Goal: Task Accomplishment & Management: Manage account settings

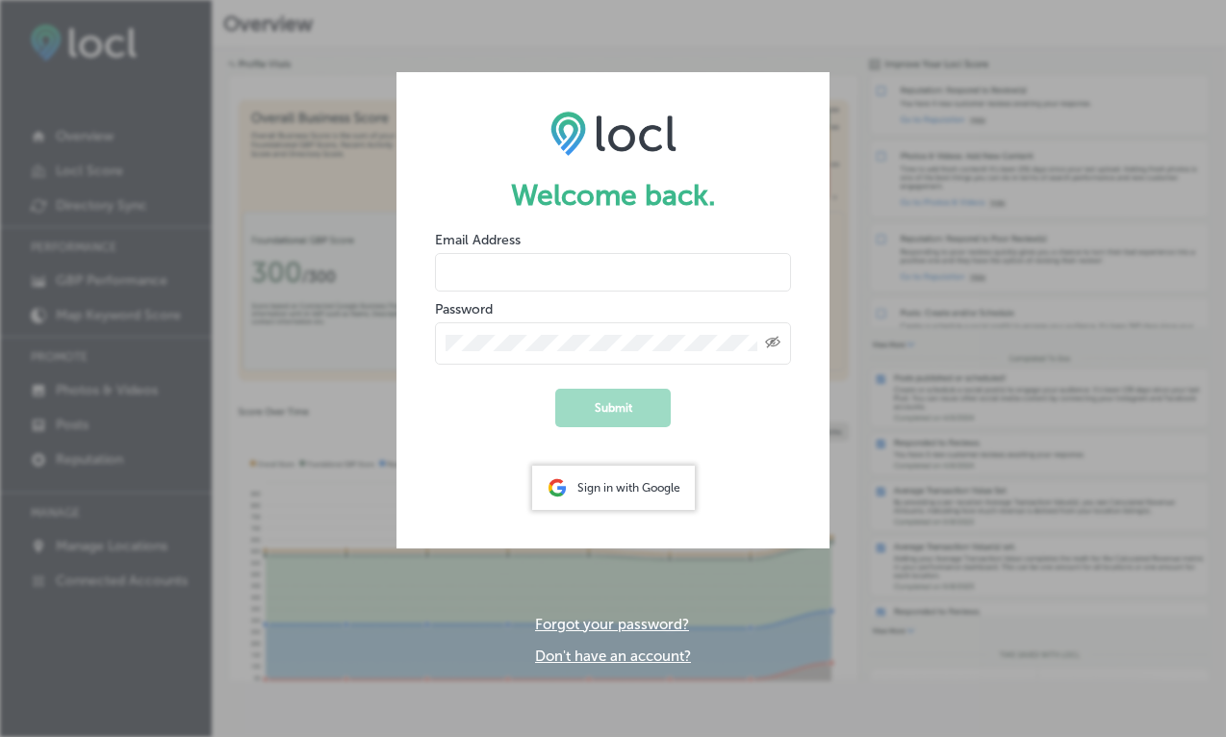
type input "[EMAIL_ADDRESS][DOMAIN_NAME]"
click at [613, 407] on button "Submit" at bounding box center [612, 408] width 115 height 38
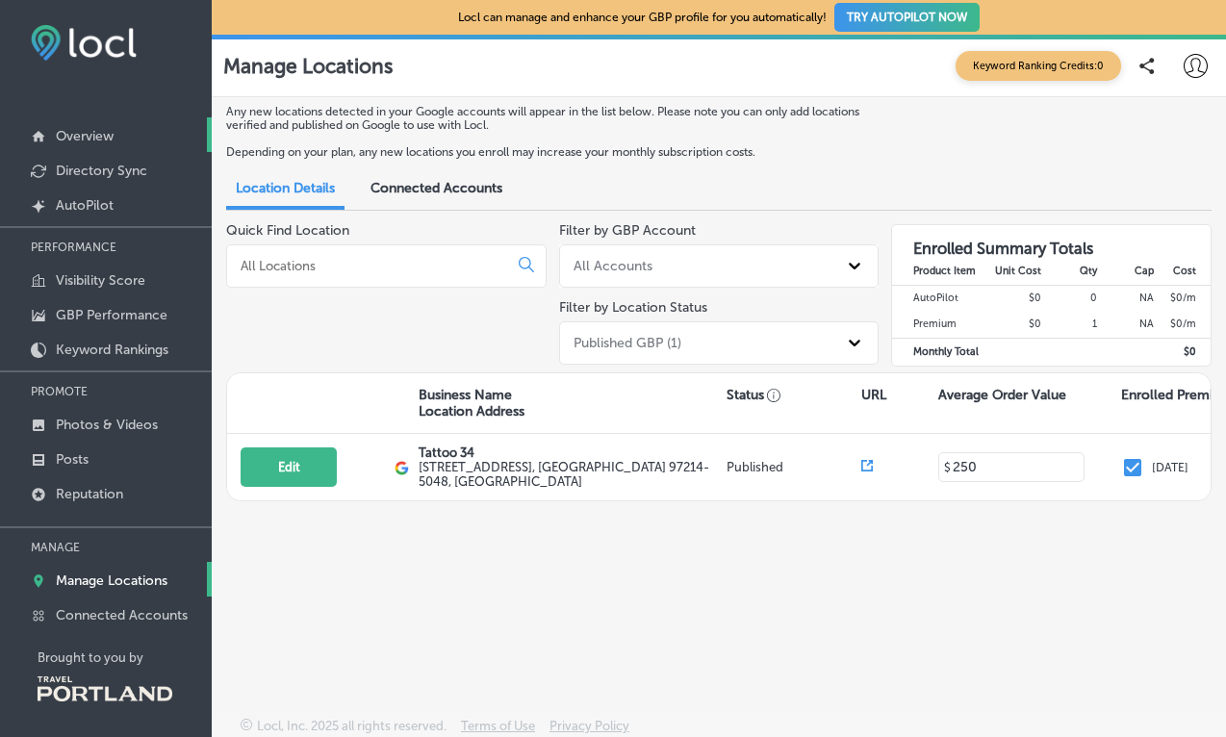
click at [81, 138] on p "Overview" at bounding box center [85, 136] width 58 height 16
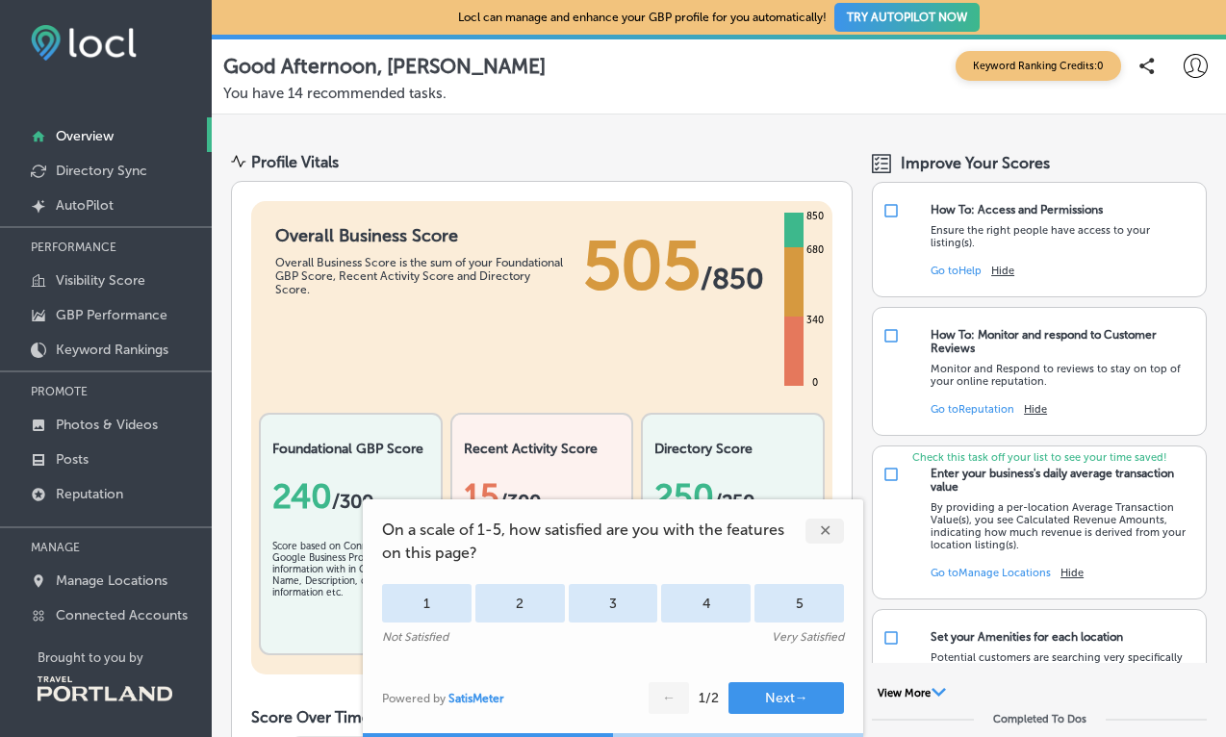
click at [832, 527] on div "✕" at bounding box center [824, 530] width 38 height 25
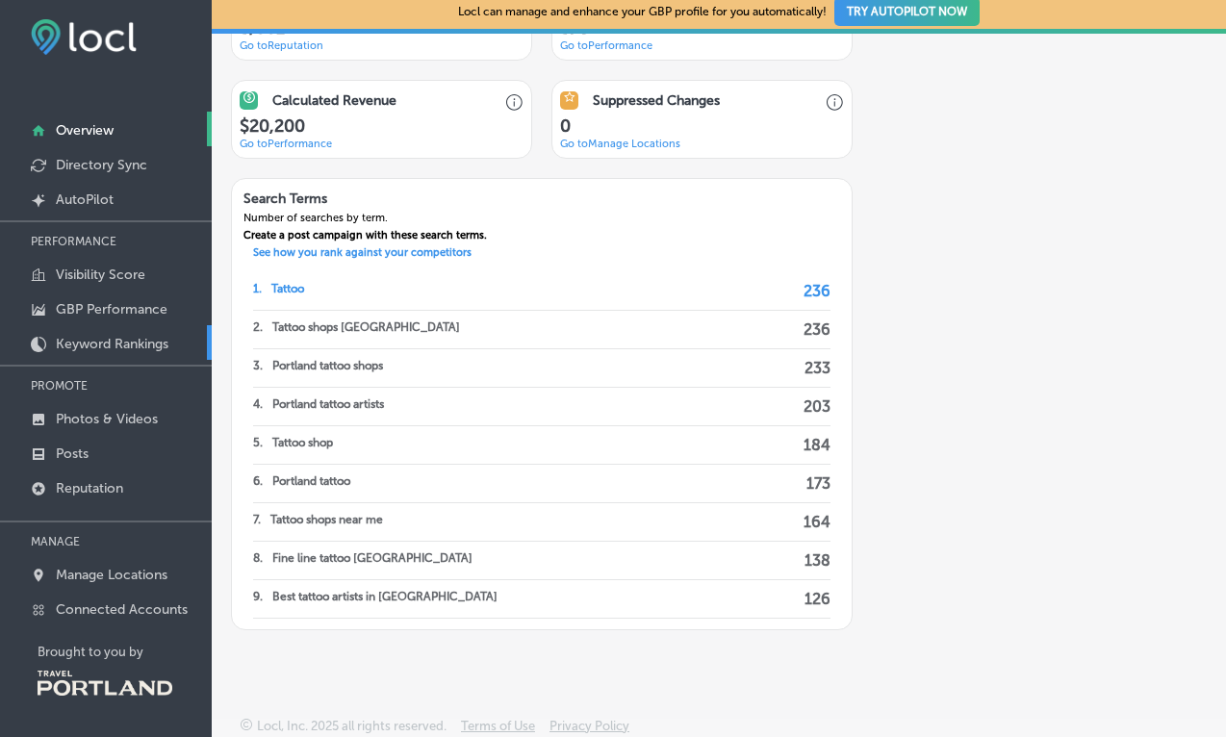
scroll to position [10, 0]
click at [104, 490] on p "Reputation" at bounding box center [89, 488] width 67 height 16
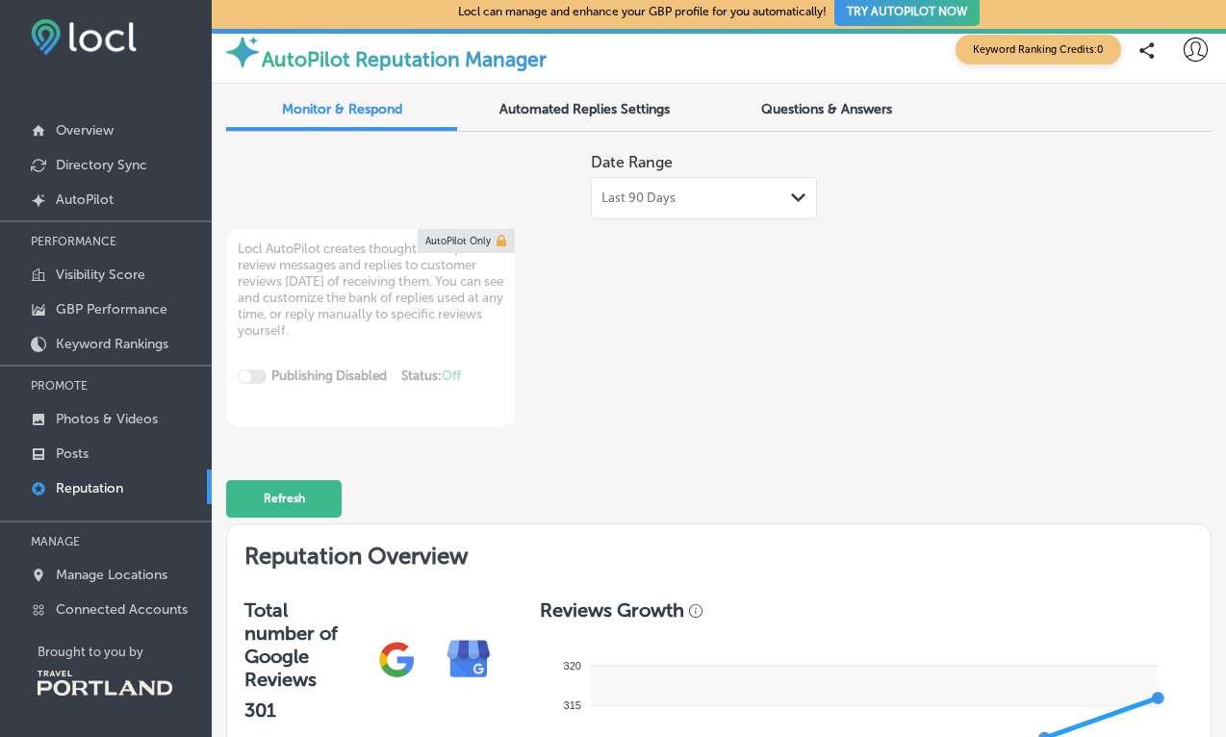
scroll to position [15, 0]
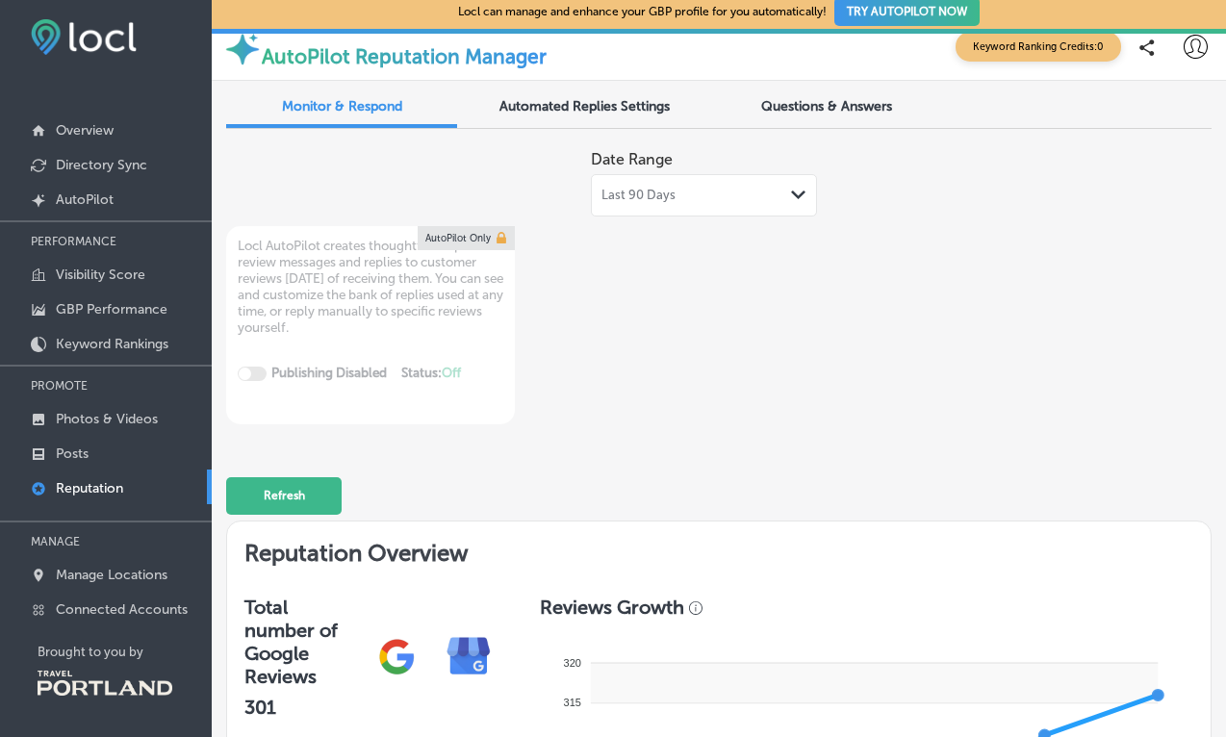
click at [628, 101] on span "Automated Replies Settings" at bounding box center [584, 106] width 170 height 16
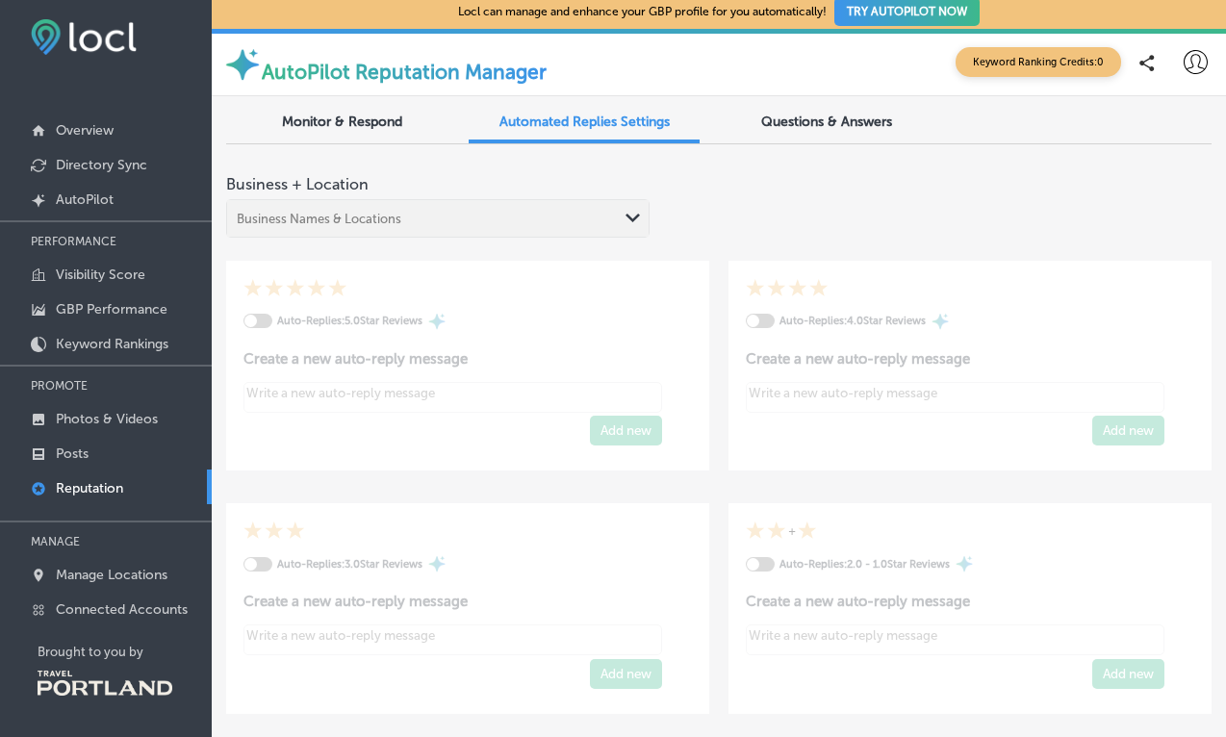
click at [597, 218] on div "Business Names & Locations Path Created with Sketch." at bounding box center [437, 218] width 423 height 38
click at [630, 218] on div "Business Names & Locations Path Created with Sketch." at bounding box center [437, 218] width 423 height 38
click at [660, 132] on div "Automated Replies Settings" at bounding box center [583, 123] width 231 height 39
click at [624, 207] on div "Business Names & Locations Path Created with Sketch." at bounding box center [437, 218] width 423 height 38
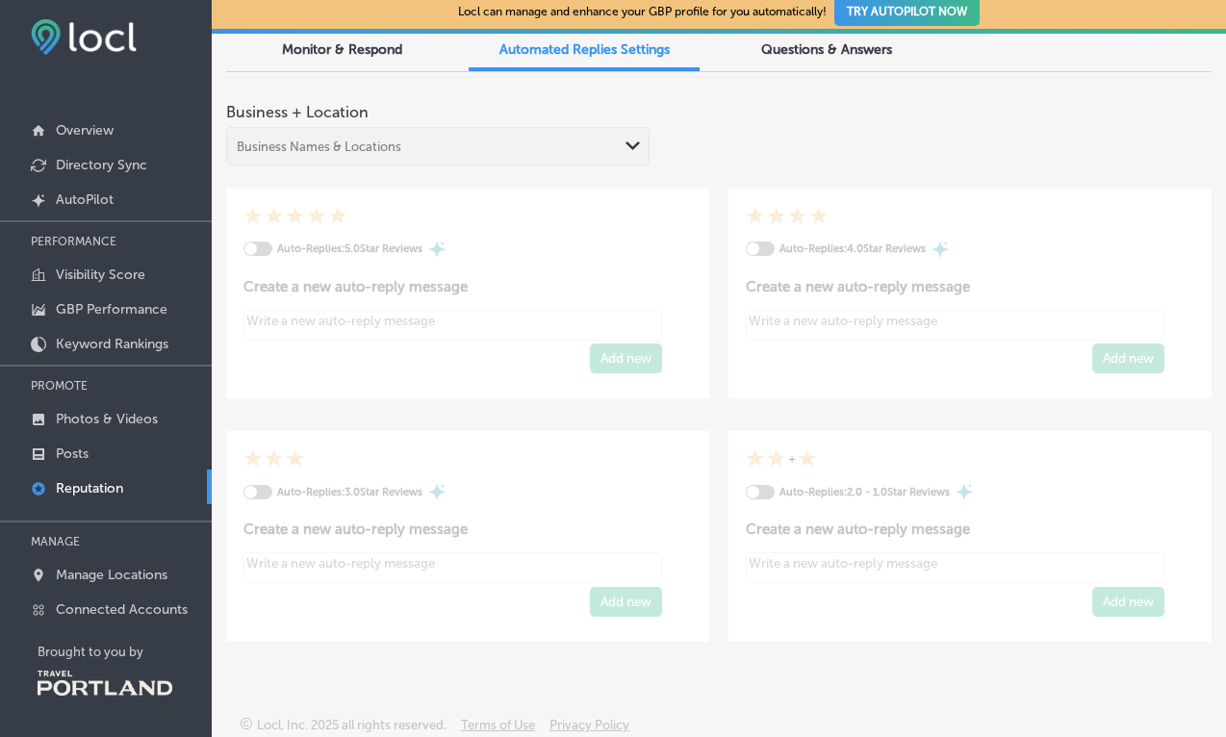
scroll to position [10, 0]
click at [809, 53] on span "Questions & Answers" at bounding box center [826, 49] width 131 height 16
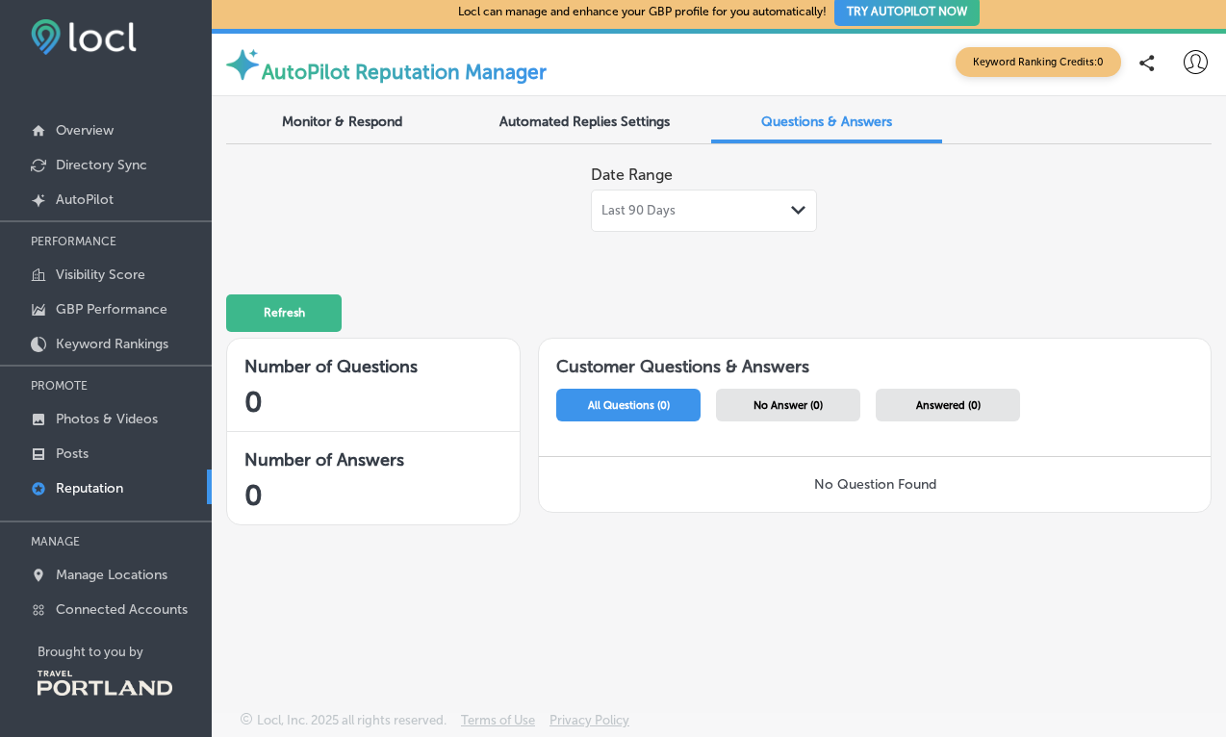
click at [641, 119] on span "Automated Replies Settings" at bounding box center [584, 122] width 170 height 16
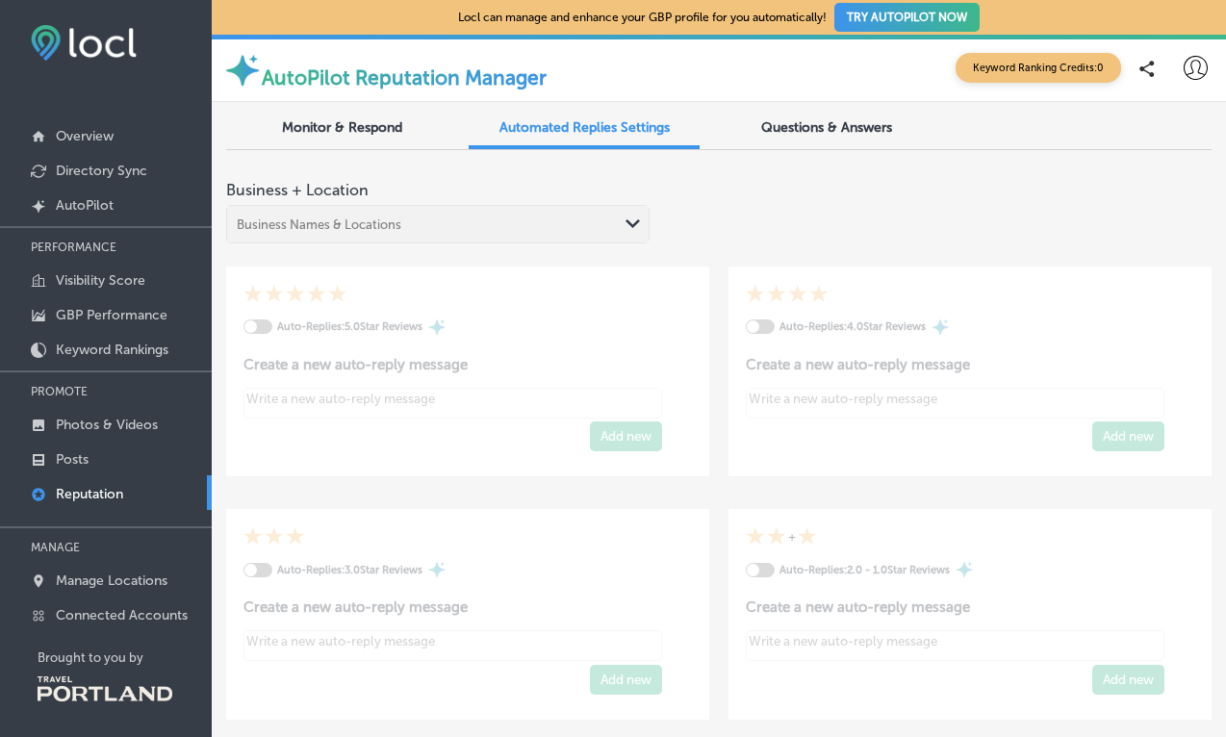
click at [623, 223] on div "Business Names & Locations Path Created with Sketch." at bounding box center [437, 224] width 423 height 38
click at [563, 359] on div "Auto-Replies: 5.0 Star Reviews Create a new auto-reply message Add new" at bounding box center [467, 371] width 483 height 211
click at [362, 114] on div "Monitor & Respond" at bounding box center [341, 129] width 231 height 39
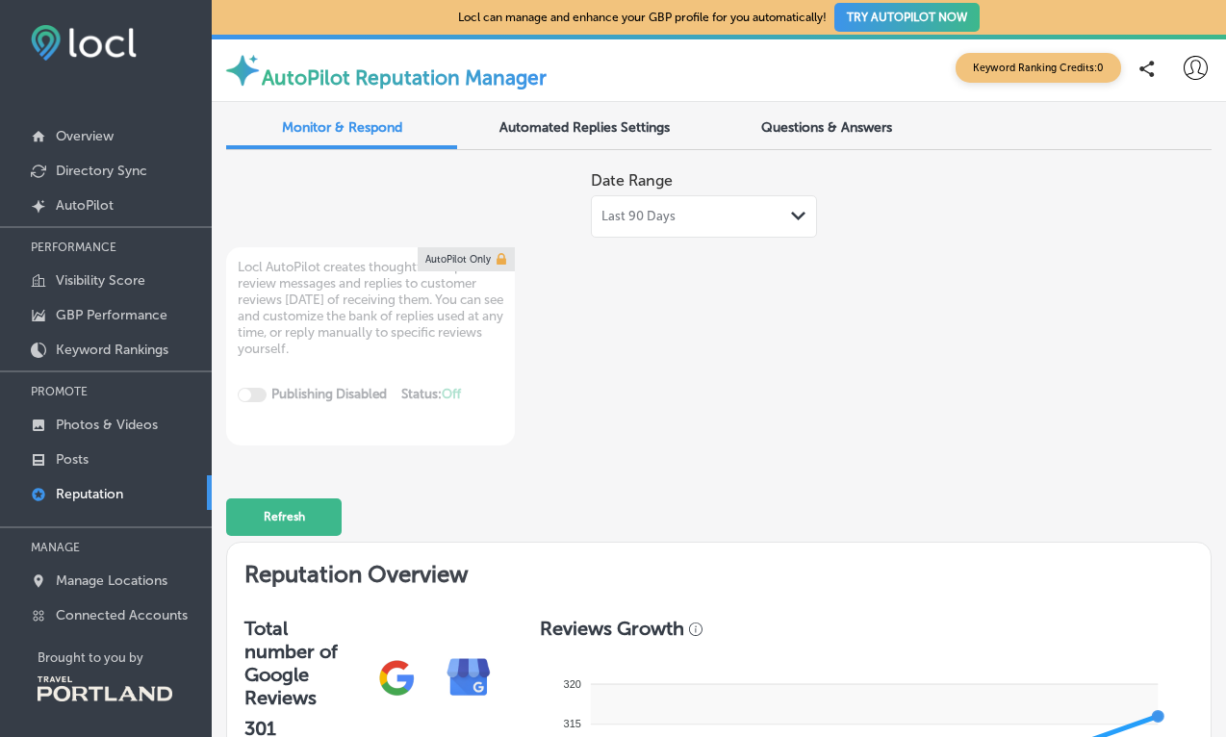
click at [682, 221] on div "Last 90 Days Path Created with Sketch." at bounding box center [703, 216] width 205 height 15
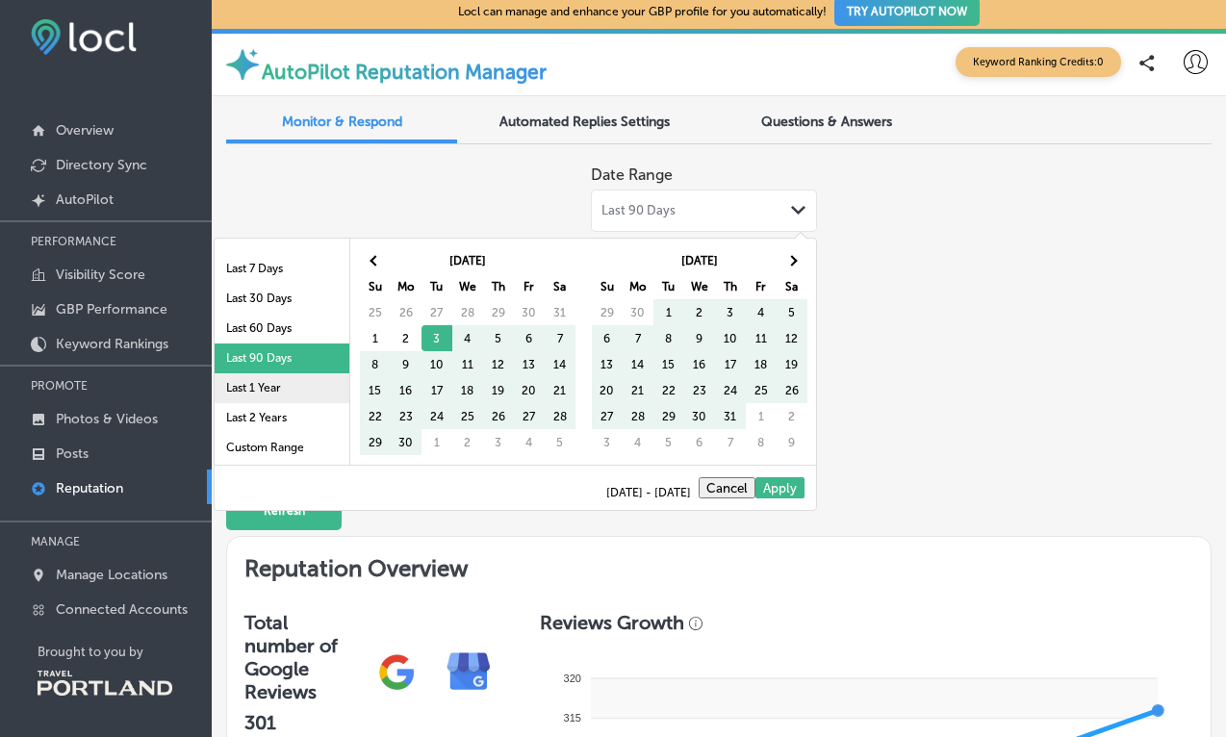
scroll to position [112, 0]
click at [287, 413] on li "Last 2 Years" at bounding box center [282, 418] width 135 height 30
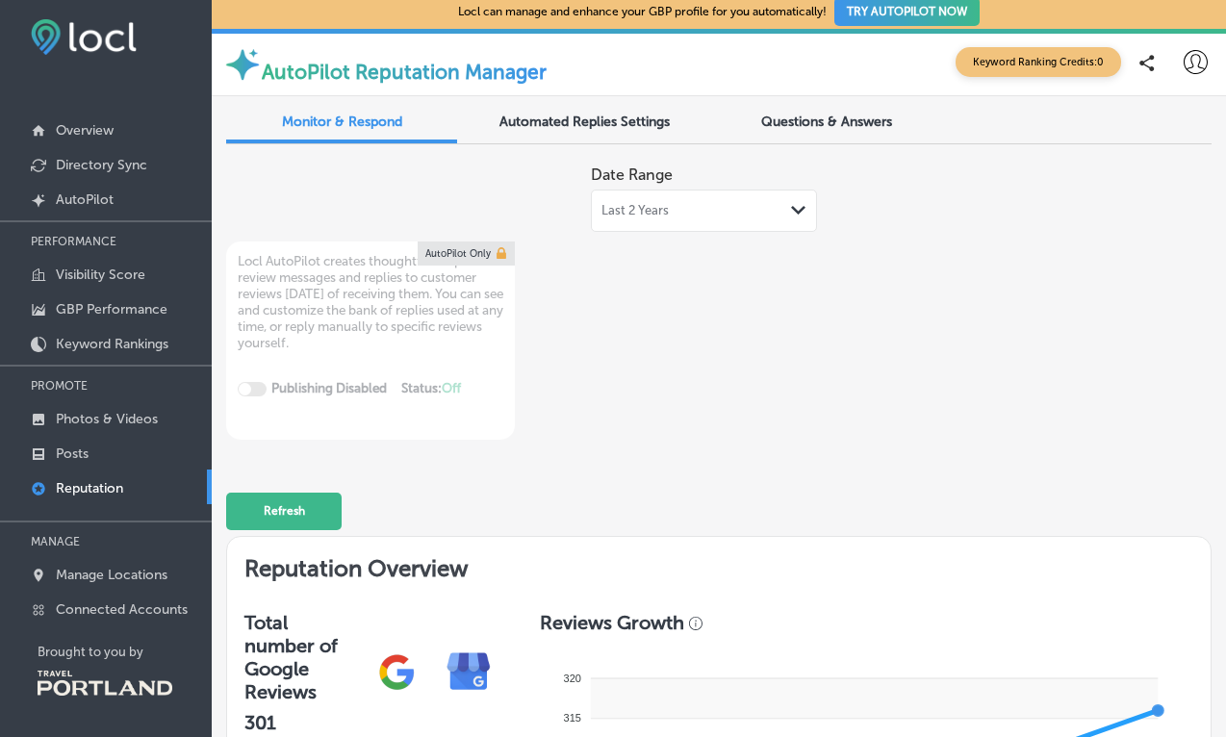
scroll to position [0, 0]
click at [598, 121] on span "Automated Replies Settings" at bounding box center [584, 122] width 170 height 16
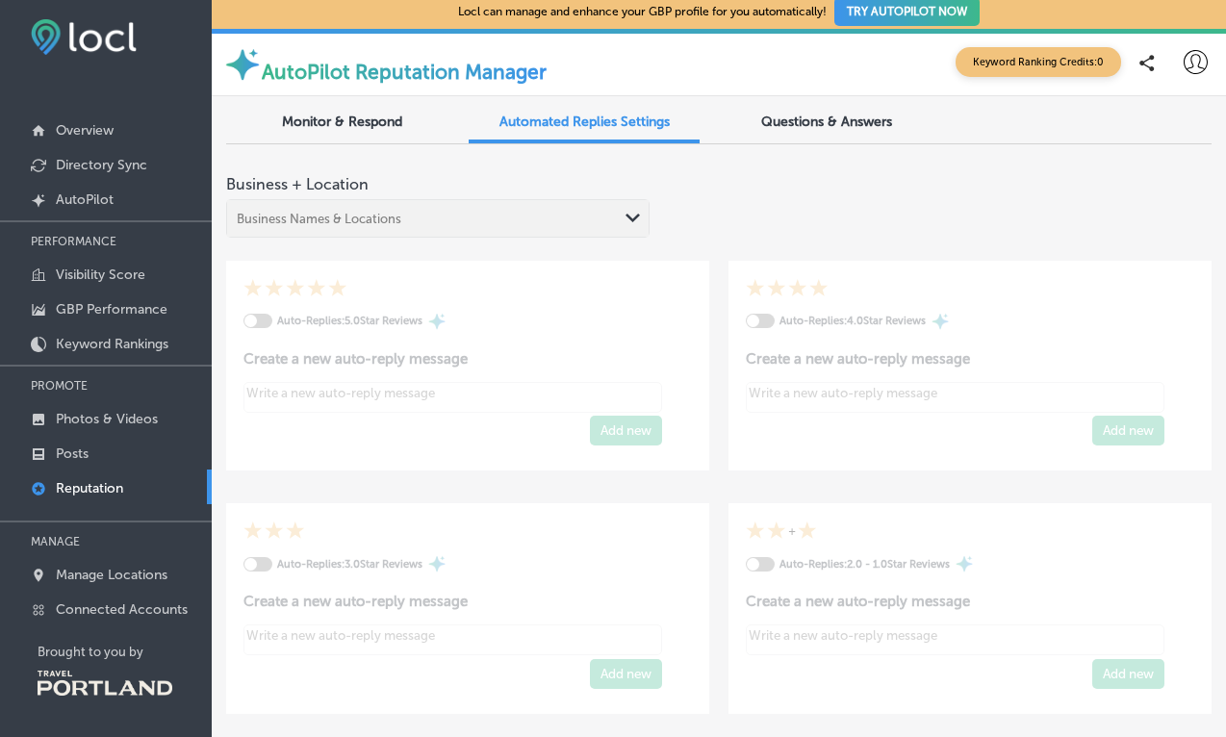
click at [566, 211] on div "Business Names & Locations Path Created with Sketch." at bounding box center [437, 218] width 423 height 38
click at [401, 131] on div "Monitor & Respond" at bounding box center [341, 123] width 231 height 39
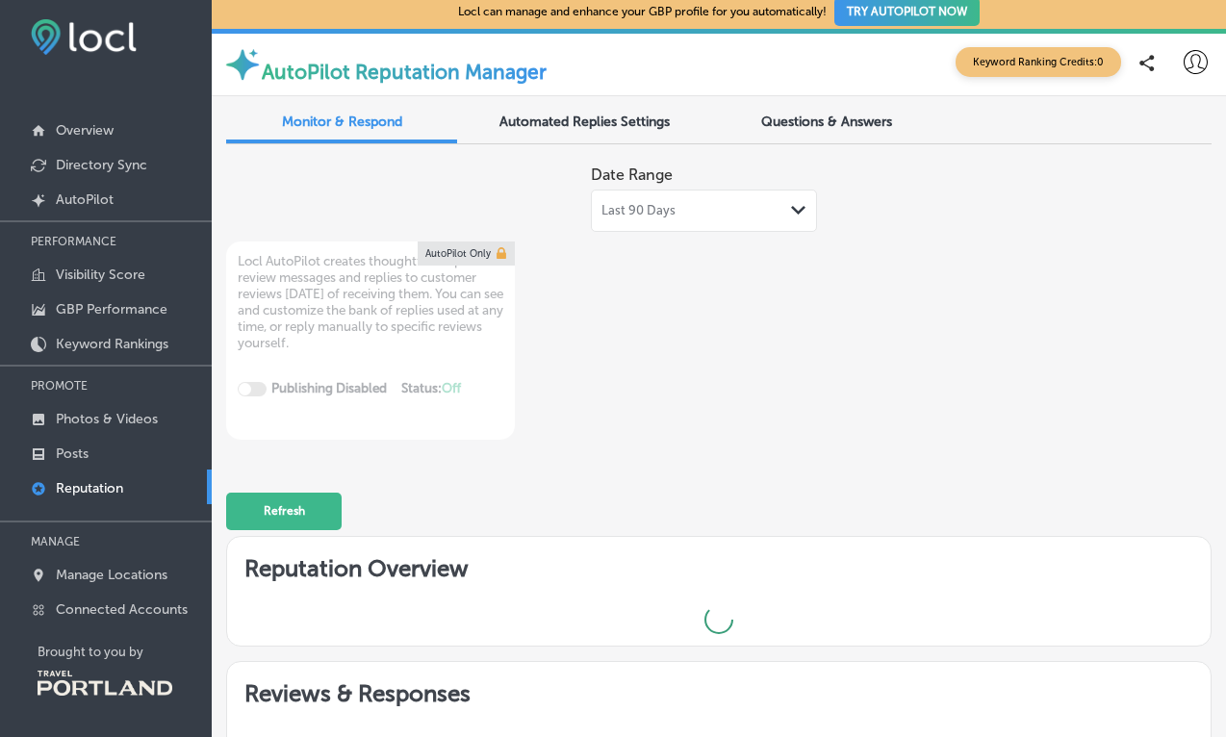
type textarea "x"
